Goal: Transaction & Acquisition: Purchase product/service

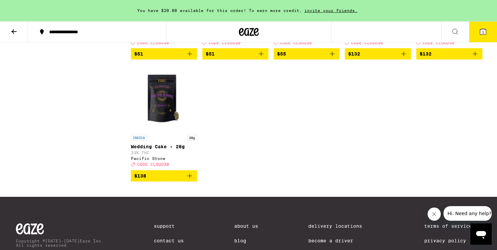
click at [11, 30] on icon at bounding box center [14, 32] width 8 height 8
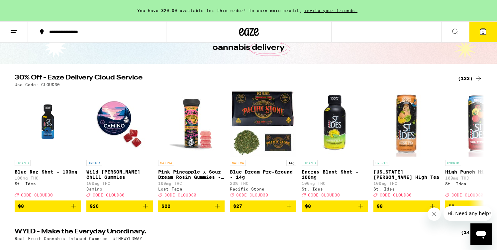
scroll to position [7, 0]
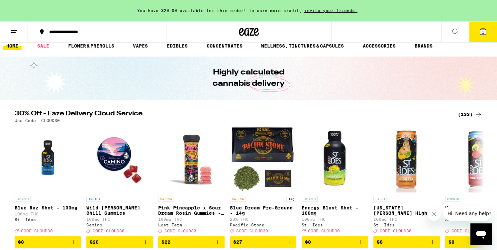
click at [464, 115] on div "(133)" at bounding box center [470, 114] width 25 height 8
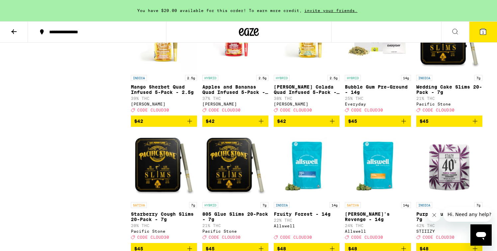
scroll to position [3161, 0]
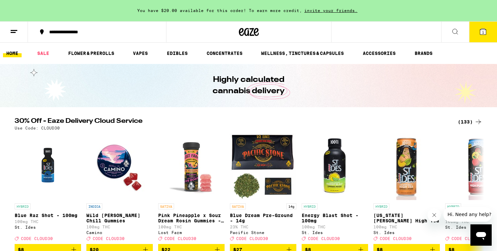
click at [476, 122] on icon at bounding box center [478, 122] width 8 height 8
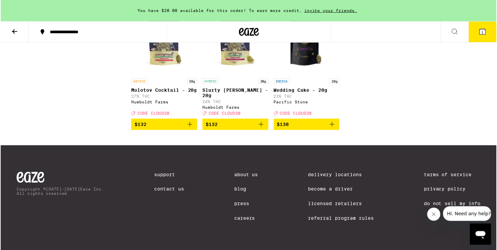
scroll to position [3492, 0]
